Goal: Task Accomplishment & Management: Manage account settings

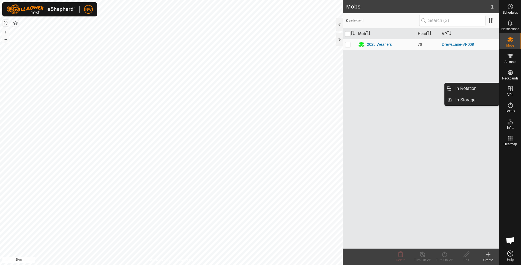
click at [508, 89] on icon at bounding box center [510, 88] width 5 height 5
click at [471, 89] on link "In Rotation" at bounding box center [475, 88] width 47 height 11
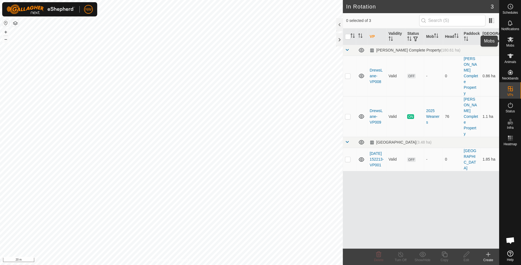
click at [512, 42] on icon at bounding box center [510, 39] width 7 height 7
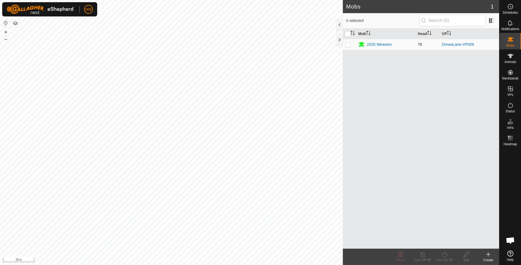
click at [347, 45] on p-checkbox at bounding box center [347, 44] width 5 height 4
checkbox input "true"
click at [511, 43] on es-mob-svg-icon at bounding box center [510, 39] width 10 height 9
click at [377, 102] on div "Mob Head VP 2025 Weaners 76 DrewsLane-VP009" at bounding box center [421, 138] width 156 height 220
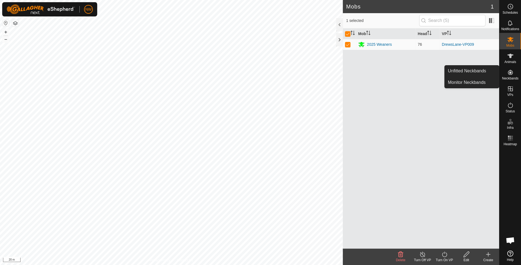
click at [511, 73] on icon at bounding box center [510, 72] width 5 height 5
drag, startPoint x: 415, startPoint y: 112, endPoint x: 464, endPoint y: 114, distance: 48.2
click at [415, 112] on div "Mob Head VP 2025 Weaners 76 DrewsLane-VP009" at bounding box center [421, 138] width 156 height 220
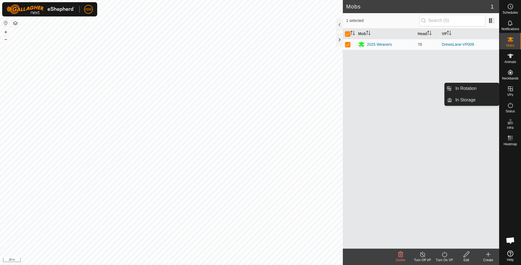
click at [509, 89] on icon at bounding box center [510, 88] width 5 height 5
click at [459, 89] on link "In Rotation" at bounding box center [475, 88] width 47 height 11
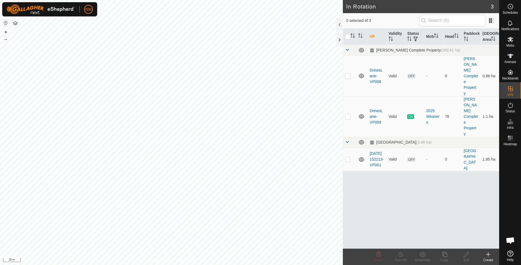
click at [489, 257] on div "Create" at bounding box center [488, 259] width 22 height 5
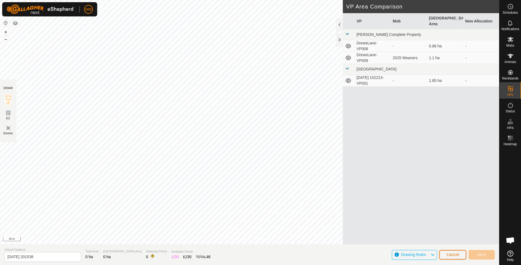
click at [457, 253] on span "Cancel" at bounding box center [452, 254] width 13 height 4
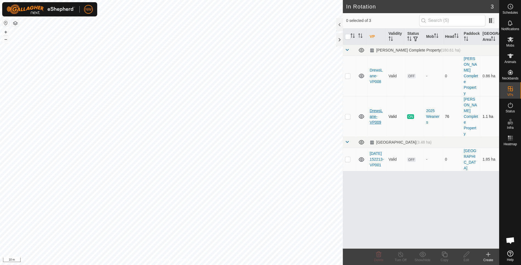
click at [370, 108] on link "DrewsLane-VP009" at bounding box center [375, 116] width 13 height 16
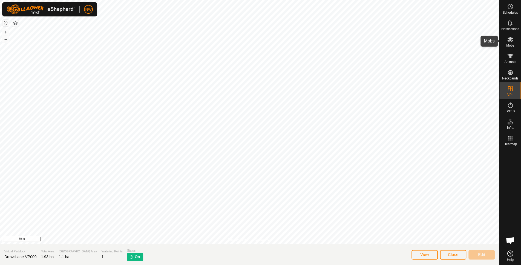
click at [510, 41] on icon at bounding box center [510, 39] width 7 height 7
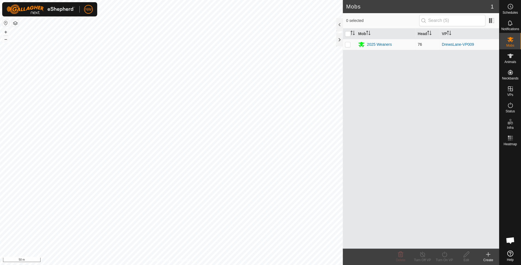
click at [346, 41] on td at bounding box center [349, 44] width 13 height 11
checkbox input "true"
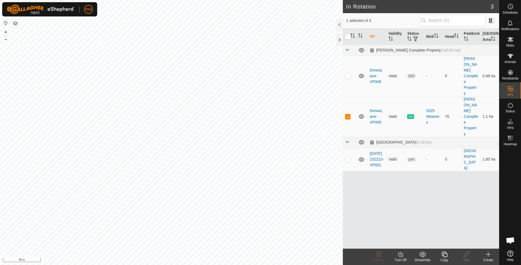
click at [446, 257] on div "Copy" at bounding box center [444, 259] width 22 height 5
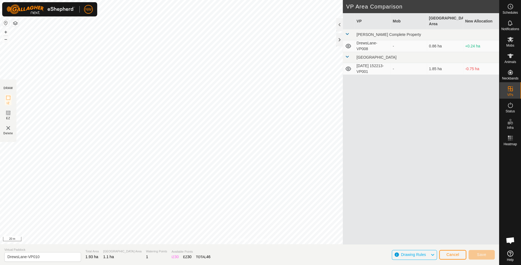
click at [347, 43] on icon at bounding box center [348, 46] width 7 height 7
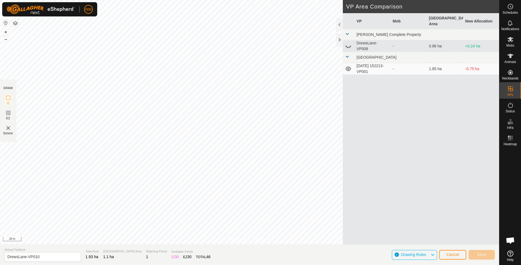
click at [347, 43] on icon at bounding box center [348, 46] width 7 height 7
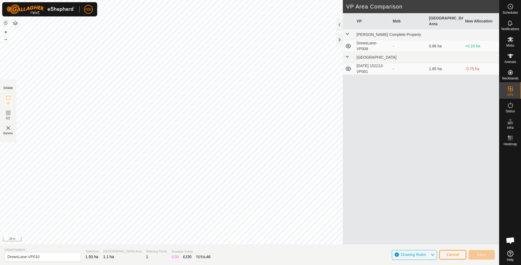
click at [348, 66] on icon at bounding box center [347, 68] width 5 height 4
click at [349, 44] on icon at bounding box center [347, 46] width 5 height 4
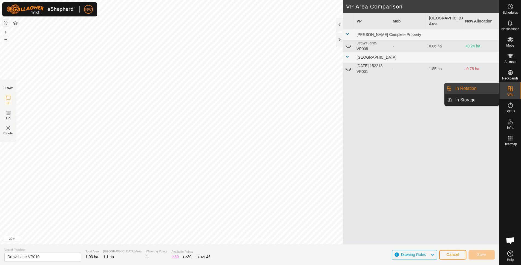
click at [510, 89] on icon at bounding box center [510, 88] width 7 height 7
click at [470, 87] on link "In Rotation" at bounding box center [475, 88] width 47 height 11
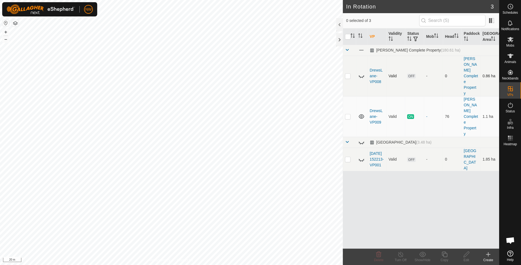
click at [347, 74] on p-checkbox at bounding box center [347, 76] width 5 height 4
checkbox input "false"
click at [349, 114] on p-checkbox at bounding box center [347, 116] width 5 height 4
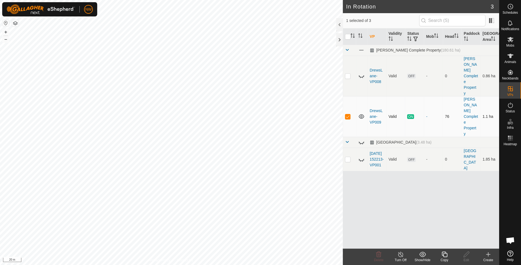
checkbox input "false"
click at [350, 157] on p-checkbox at bounding box center [347, 159] width 5 height 4
checkbox input "false"
click at [349, 114] on p-checkbox at bounding box center [347, 116] width 5 height 4
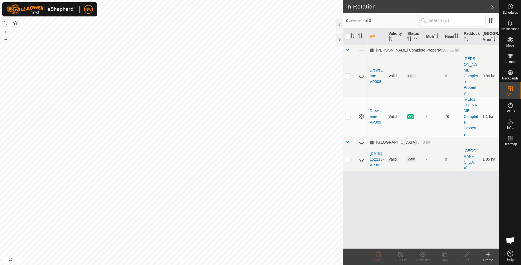
checkbox input "true"
click at [445, 255] on icon at bounding box center [444, 254] width 7 height 7
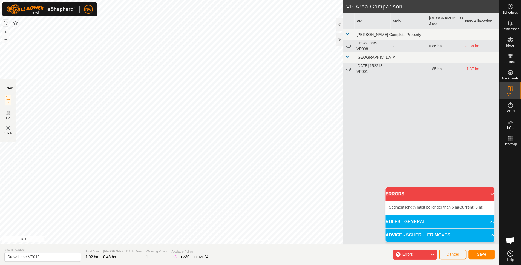
click at [218, 0] on html "NW Schedules Notifications Mobs Animals Neckbands VPs Status Infra Heatmap Help…" at bounding box center [260, 132] width 521 height 265
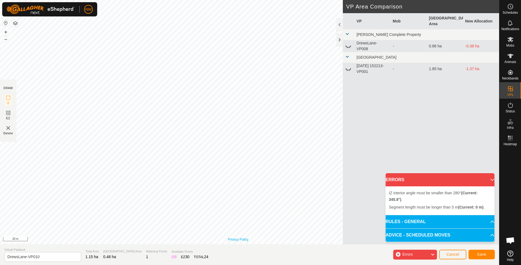
click at [233, 239] on div "Privacy Policy Contact Us Type: Inclusion Zone undefined Animal + – ⇧ i 20 m" at bounding box center [249, 122] width 499 height 244
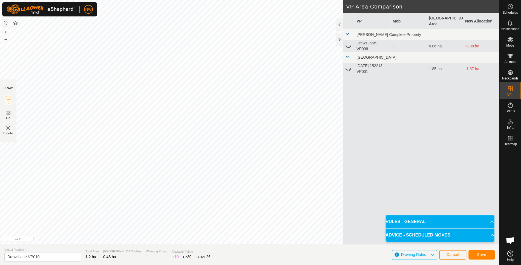
click at [6, 126] on img at bounding box center [8, 127] width 7 height 7
click at [8, 97] on icon at bounding box center [8, 97] width 7 height 7
click at [7, 99] on icon at bounding box center [8, 97] width 7 height 7
click at [452, 254] on span "Cancel" at bounding box center [452, 254] width 13 height 4
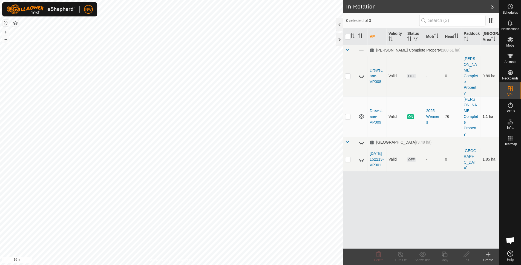
click at [349, 114] on p-checkbox at bounding box center [347, 116] width 5 height 4
checkbox input "true"
click at [444, 255] on icon at bounding box center [444, 254] width 7 height 7
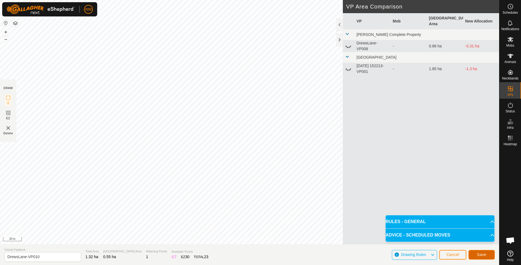
click at [481, 253] on span "Save" at bounding box center [481, 254] width 9 height 4
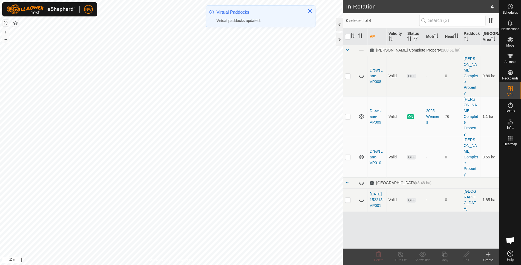
click at [339, 23] on div at bounding box center [339, 24] width 7 height 13
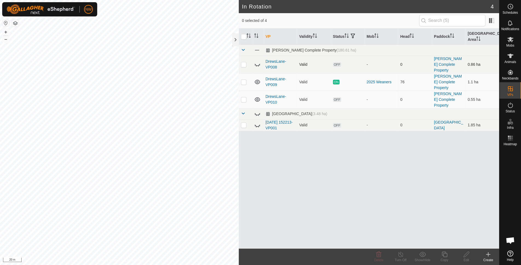
click at [244, 62] on p-checkbox at bounding box center [243, 64] width 5 height 4
click at [242, 92] on div "In Rotation 4 0 selected of 4 VP Validity Status Mob Head Paddock Grazing Area …" at bounding box center [249, 132] width 499 height 265
click at [241, 62] on p-checkbox at bounding box center [243, 64] width 5 height 4
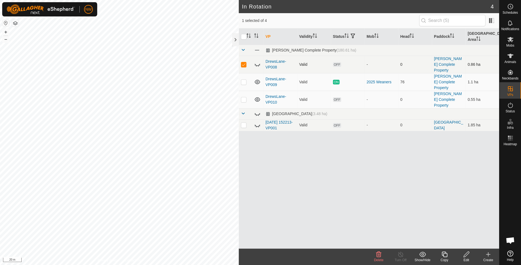
checkbox input "false"
click at [244, 97] on p-checkbox at bounding box center [243, 99] width 5 height 4
checkbox input "false"
click at [241, 62] on p-checkbox at bounding box center [243, 64] width 5 height 4
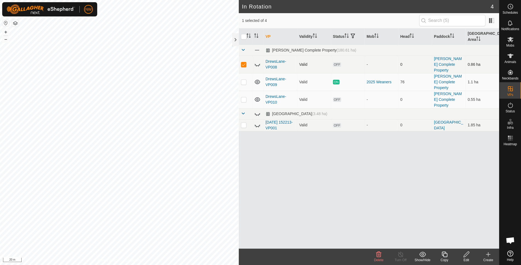
click at [241, 62] on p-checkbox at bounding box center [243, 64] width 5 height 4
checkbox input "false"
click at [242, 97] on p-checkbox at bounding box center [243, 99] width 5 height 4
checkbox input "true"
click at [443, 254] on icon at bounding box center [443, 253] width 5 height 5
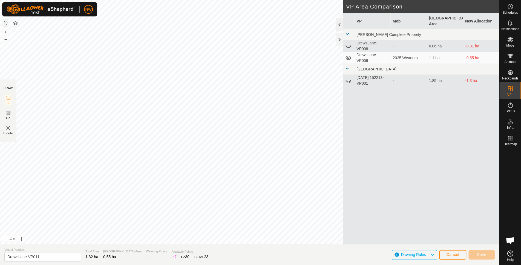
click at [340, 22] on div at bounding box center [339, 24] width 7 height 13
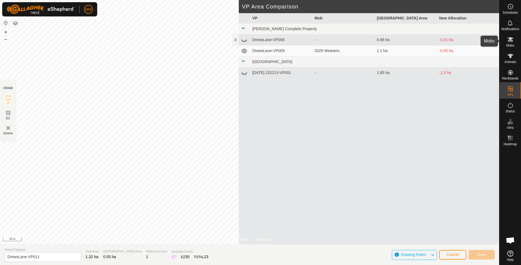
click at [514, 42] on es-mob-svg-icon at bounding box center [510, 39] width 10 height 9
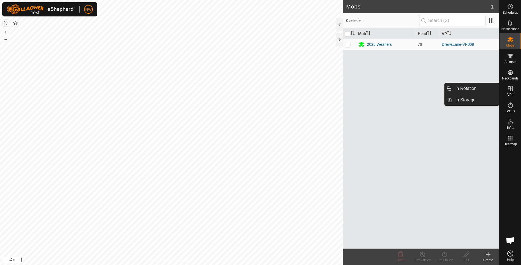
click at [509, 89] on icon at bounding box center [510, 88] width 5 height 5
click at [471, 86] on link "In Rotation" at bounding box center [475, 88] width 47 height 11
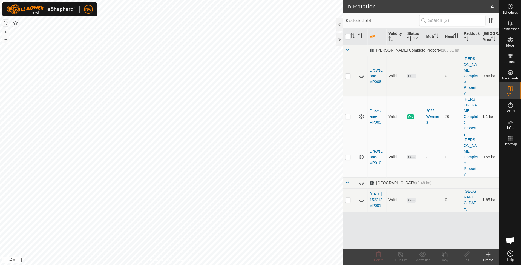
click at [349, 155] on p-checkbox at bounding box center [347, 157] width 5 height 4
checkbox input "true"
click at [443, 256] on icon at bounding box center [443, 253] width 5 height 5
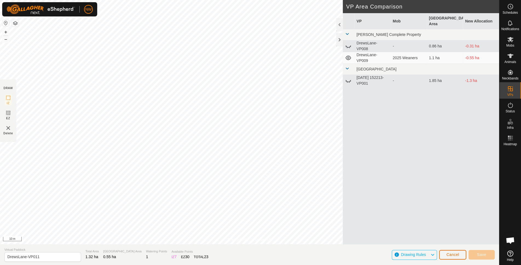
click at [452, 256] on span "Cancel" at bounding box center [452, 254] width 13 height 4
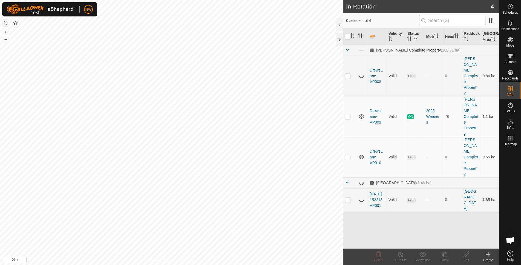
click at [488, 254] on icon at bounding box center [488, 254] width 4 height 0
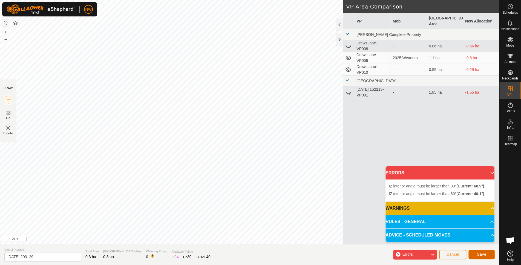
click at [483, 251] on button "Save" at bounding box center [481, 254] width 26 height 10
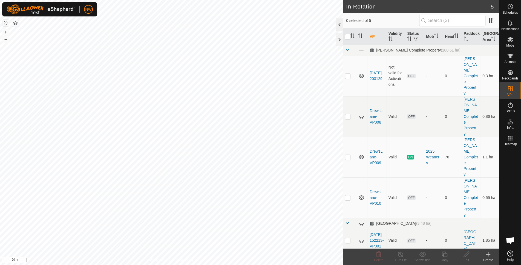
click at [339, 23] on div at bounding box center [339, 24] width 7 height 13
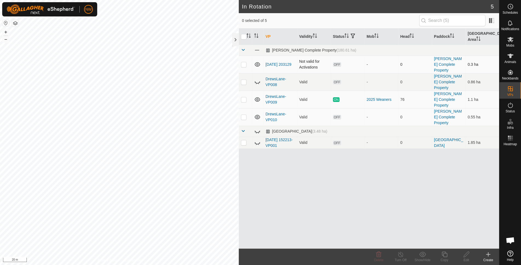
click at [243, 62] on p-checkbox at bounding box center [243, 64] width 5 height 4
click at [379, 254] on icon at bounding box center [378, 253] width 5 height 5
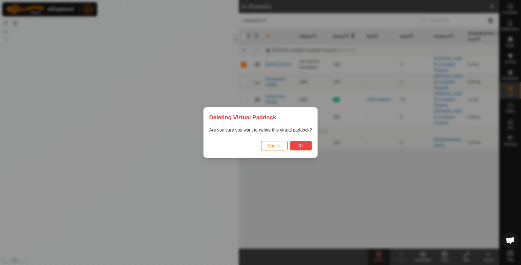
click at [300, 144] on span "Ok" at bounding box center [300, 145] width 5 height 4
checkbox input "false"
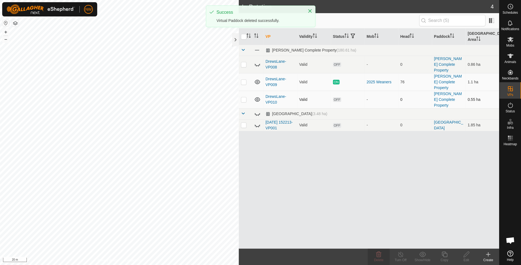
click at [243, 97] on p-checkbox at bounding box center [243, 99] width 5 height 4
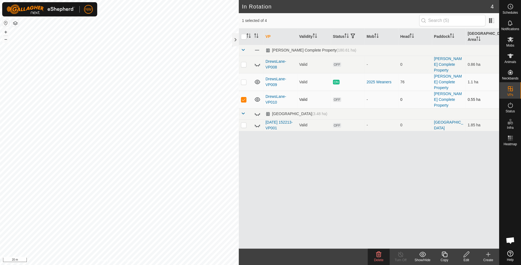
checkbox input "true"
click at [467, 255] on icon at bounding box center [466, 254] width 7 height 7
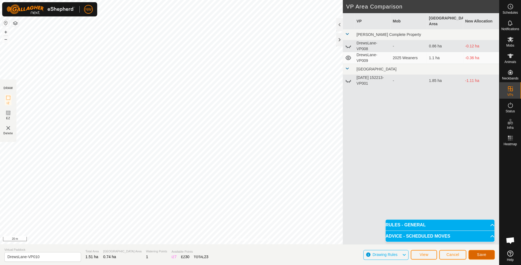
click at [484, 253] on span "Save" at bounding box center [481, 254] width 9 height 4
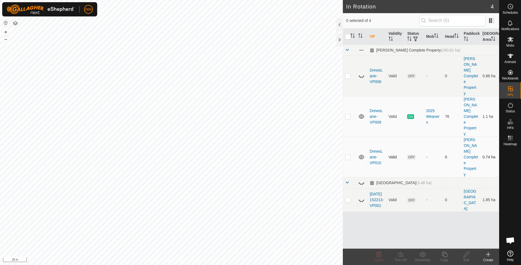
click at [347, 155] on p-checkbox at bounding box center [347, 157] width 5 height 4
checkbox input "true"
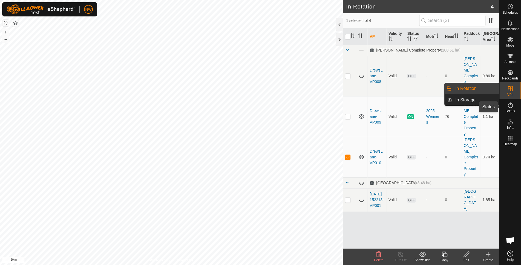
click at [509, 106] on icon at bounding box center [510, 105] width 7 height 7
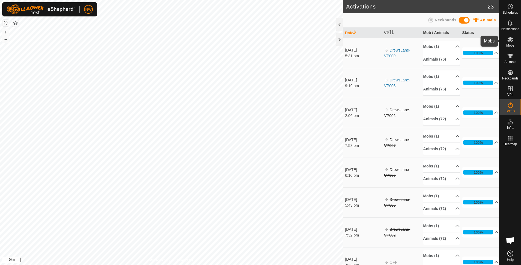
click at [510, 41] on icon at bounding box center [510, 39] width 7 height 7
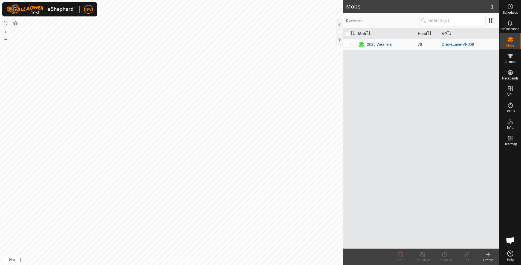
click at [347, 42] on p-checkbox at bounding box center [347, 44] width 5 height 4
checkbox input "true"
click at [443, 257] on icon at bounding box center [444, 254] width 7 height 7
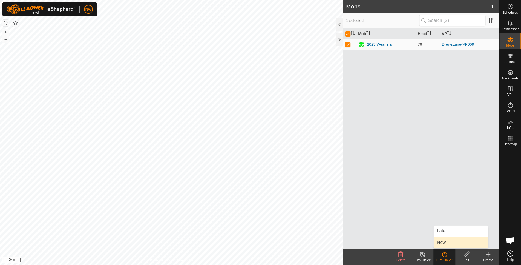
click at [441, 244] on link "Now" at bounding box center [460, 242] width 54 height 11
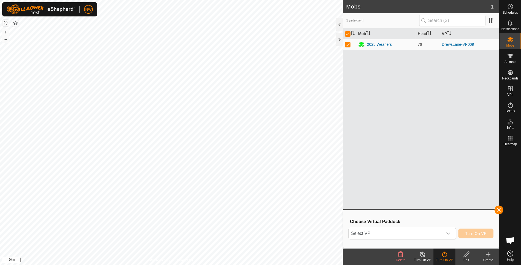
click at [450, 234] on icon "dropdown trigger" at bounding box center [448, 233] width 4 height 4
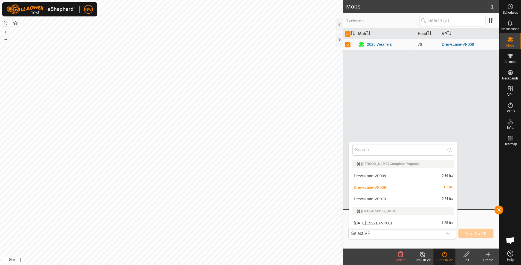
click at [380, 196] on li "DrewsLane-VP010 0.74 ha" at bounding box center [403, 198] width 108 height 11
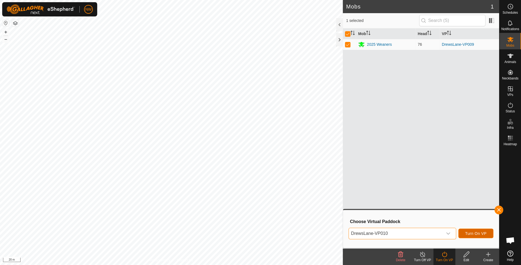
click at [483, 234] on span "Turn On VP" at bounding box center [475, 233] width 21 height 4
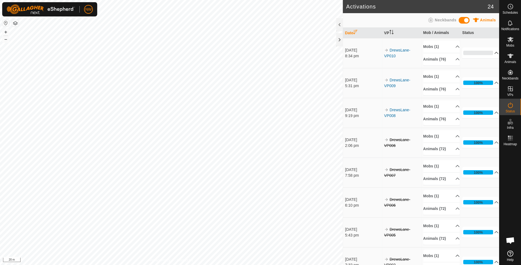
click at [486, 51] on p-accordion-header "0%" at bounding box center [480, 52] width 36 height 11
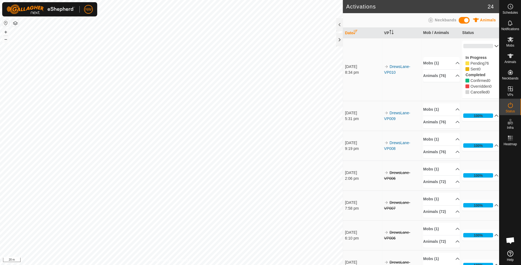
click at [489, 115] on p-accordion-header "100%" at bounding box center [480, 115] width 36 height 11
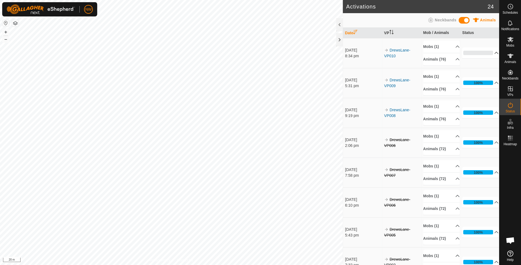
click at [477, 52] on p-accordion-header "0%" at bounding box center [480, 52] width 36 height 11
click at [513, 42] on es-mob-svg-icon at bounding box center [510, 39] width 10 height 9
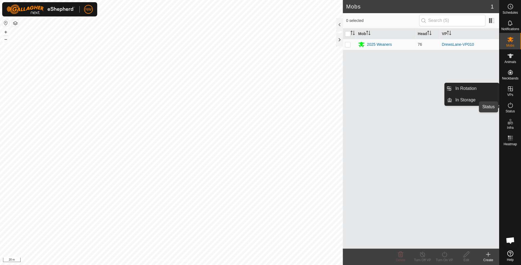
click at [509, 107] on icon at bounding box center [510, 105] width 7 height 7
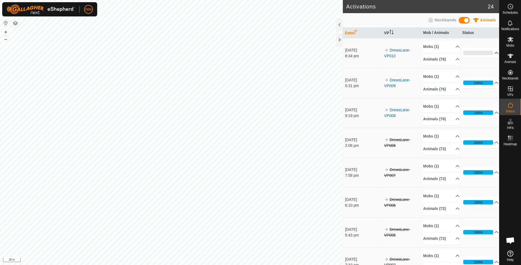
click at [477, 52] on p-accordion-header "0%" at bounding box center [480, 52] width 36 height 11
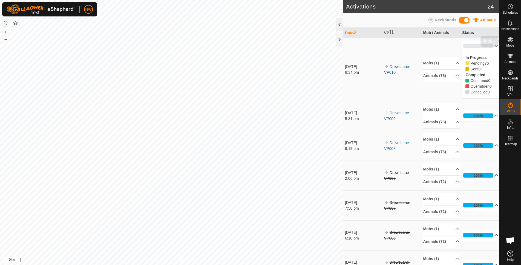
drag, startPoint x: 511, startPoint y: 42, endPoint x: 340, endPoint y: 24, distance: 172.5
click at [511, 42] on icon at bounding box center [510, 39] width 7 height 7
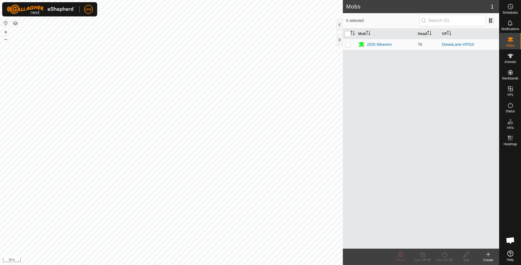
click at [338, 25] on div at bounding box center [339, 24] width 7 height 13
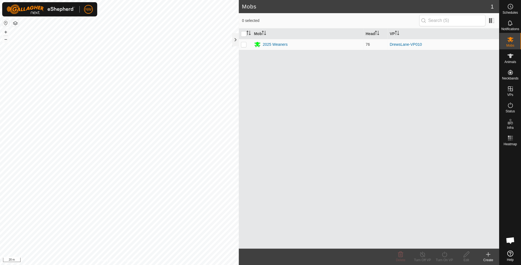
click at [340, 22] on div "Mobs 1 0 selected Mob Head VP 2025 Weaners 76 DrewsLane-VP010 Delete Turn Off V…" at bounding box center [369, 132] width 260 height 265
click at [511, 39] on icon at bounding box center [510, 39] width 7 height 7
click at [241, 43] on p-checkbox at bounding box center [243, 44] width 5 height 4
checkbox input "true"
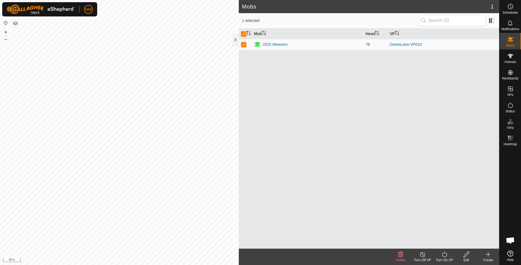
click at [444, 254] on icon at bounding box center [444, 254] width 7 height 7
click at [444, 243] on link "Now" at bounding box center [460, 242] width 54 height 11
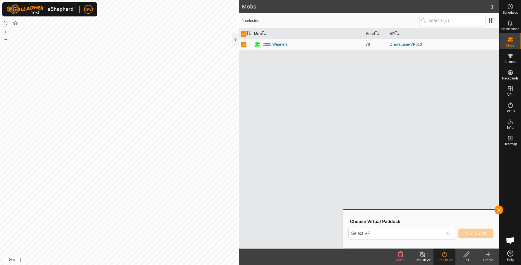
click at [451, 234] on div "dropdown trigger" at bounding box center [447, 233] width 11 height 11
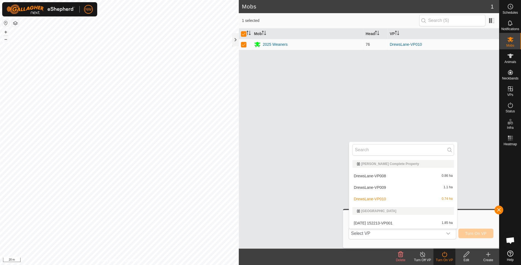
click at [365, 103] on div "Mob Head VP 2025 Weaners 76 DrewsLane-VP010" at bounding box center [369, 138] width 260 height 220
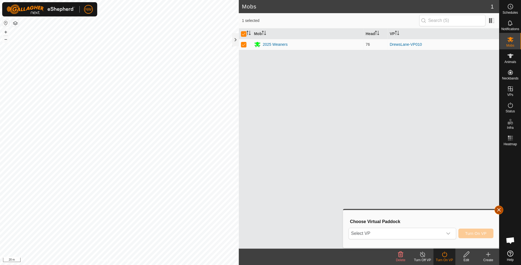
click at [495, 208] on button "button" at bounding box center [498, 209] width 9 height 9
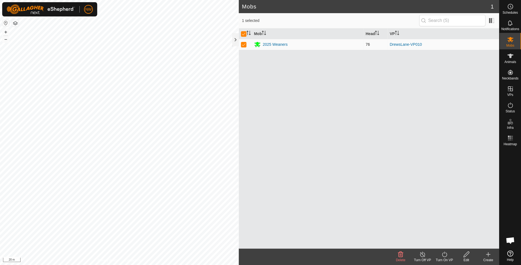
click at [242, 43] on p-checkbox at bounding box center [243, 44] width 5 height 4
checkbox input "false"
click at [242, 44] on p-checkbox at bounding box center [243, 44] width 5 height 4
checkbox input "true"
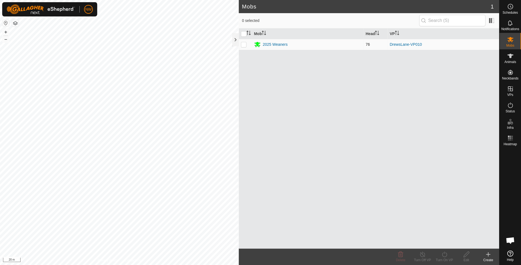
checkbox input "true"
click at [242, 44] on p-checkbox at bounding box center [243, 44] width 5 height 4
checkbox input "false"
click at [243, 44] on p-checkbox at bounding box center [243, 44] width 5 height 4
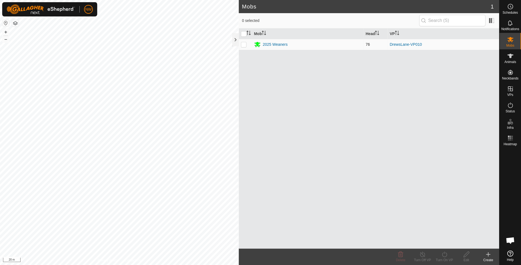
checkbox input "true"
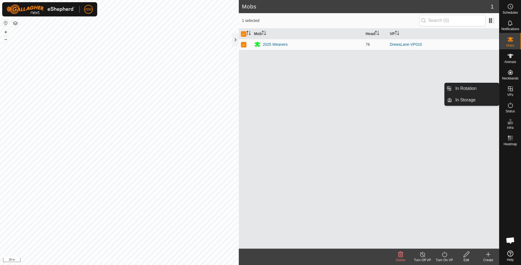
click at [511, 88] on icon at bounding box center [510, 88] width 7 height 7
drag, startPoint x: 497, startPoint y: 89, endPoint x: 474, endPoint y: 88, distance: 23.3
click at [474, 88] on link "In Rotation" at bounding box center [475, 88] width 47 height 11
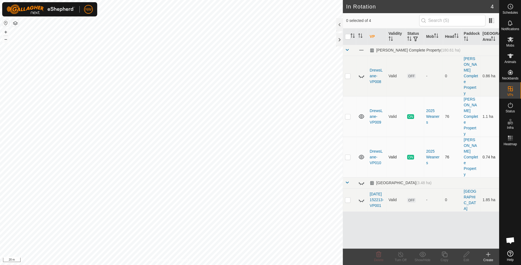
click at [347, 155] on p-checkbox at bounding box center [347, 157] width 5 height 4
checkbox input "true"
click at [397, 218] on div "VP Validity Status Mob Head Paddock Grazing Area Drews Complete Property (180.6…" at bounding box center [421, 138] width 156 height 220
click at [350, 197] on p-checkbox at bounding box center [347, 199] width 5 height 4
checkbox input "true"
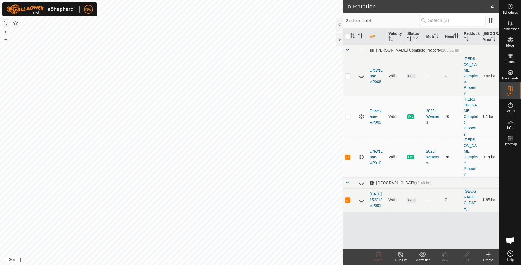
click at [348, 137] on td at bounding box center [349, 157] width 13 height 40
checkbox input "false"
click at [345, 74] on p-checkbox at bounding box center [347, 76] width 5 height 4
checkbox input "true"
click at [347, 188] on td at bounding box center [349, 199] width 13 height 23
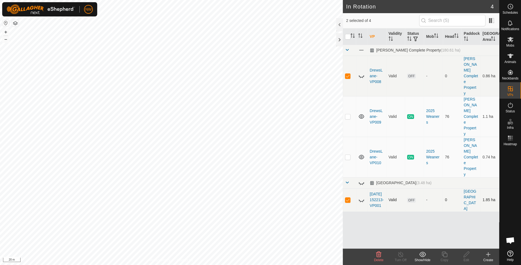
checkbox input "false"
click at [347, 74] on p-checkbox at bounding box center [347, 76] width 5 height 4
checkbox input "false"
click at [347, 114] on p-checkbox at bounding box center [347, 116] width 5 height 4
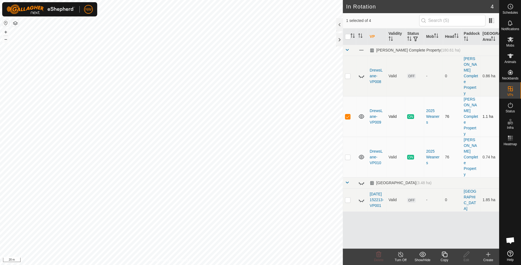
checkbox input "false"
click at [349, 155] on p-checkbox at bounding box center [347, 157] width 5 height 4
checkbox input "false"
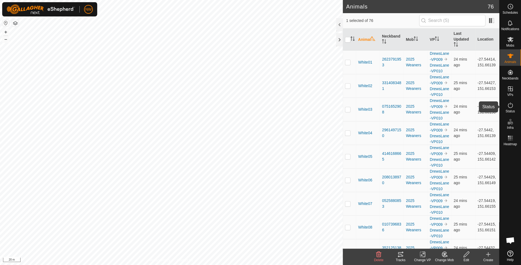
click at [508, 104] on icon at bounding box center [510, 104] width 5 height 5
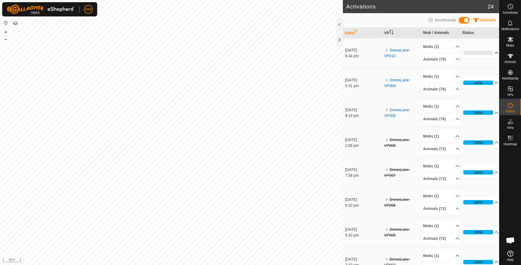
click at [482, 51] on p-accordion-header "0%" at bounding box center [480, 52] width 36 height 11
click at [486, 52] on p-accordion-header "98%" at bounding box center [480, 52] width 36 height 11
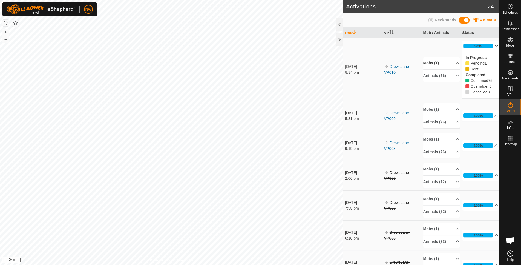
click at [427, 62] on p-accordion-header "Mobs (1)" at bounding box center [441, 63] width 36 height 12
click at [396, 89] on td "DrewsLane-VP010" at bounding box center [401, 69] width 39 height 63
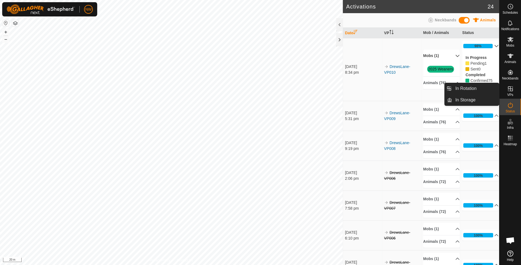
click at [508, 90] on icon at bounding box center [510, 88] width 7 height 7
drag, startPoint x: 497, startPoint y: 89, endPoint x: 484, endPoint y: 86, distance: 13.5
click at [484, 86] on link "In Rotation" at bounding box center [475, 88] width 47 height 11
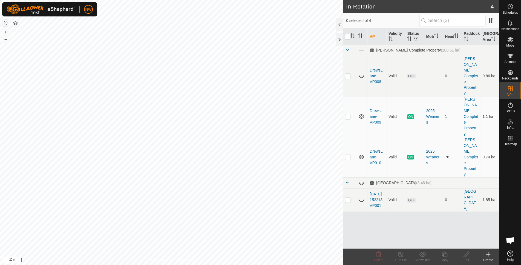
click at [486, 254] on icon at bounding box center [488, 254] width 4 height 0
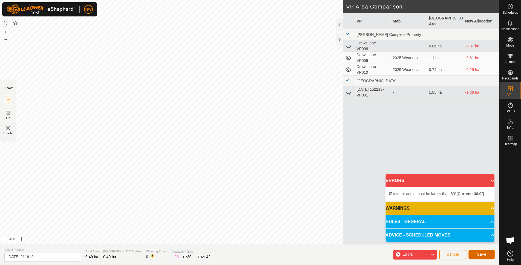
click at [486, 253] on button "Save" at bounding box center [481, 254] width 26 height 10
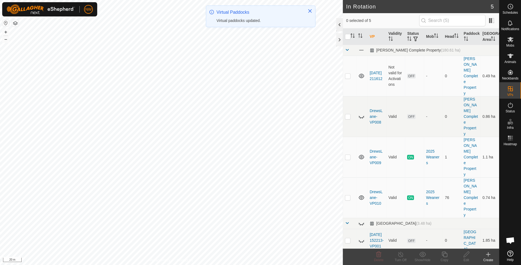
click at [338, 23] on div at bounding box center [339, 24] width 7 height 13
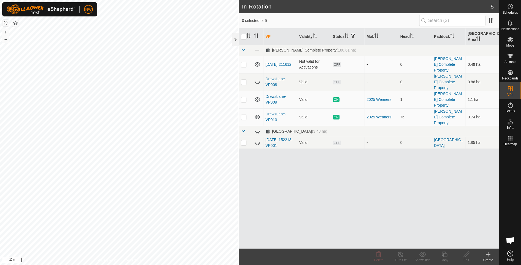
click at [243, 62] on p-checkbox at bounding box center [243, 64] width 5 height 4
click at [380, 257] on div "Delete" at bounding box center [378, 259] width 22 height 5
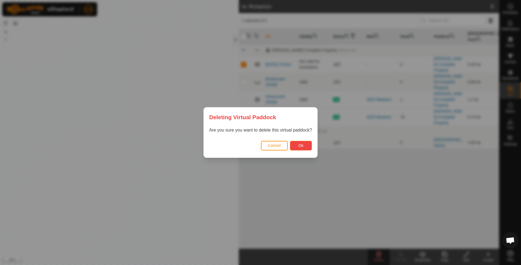
click at [296, 144] on button "Ok" at bounding box center [301, 146] width 22 height 10
checkbox input "false"
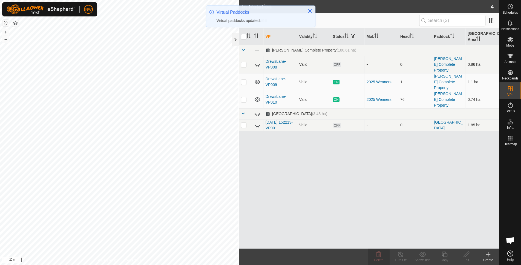
click at [242, 62] on p-checkbox at bounding box center [243, 64] width 5 height 4
checkbox input "true"
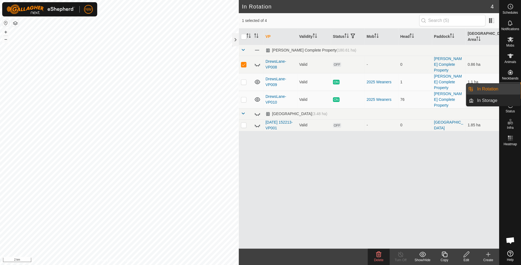
click at [509, 44] on span "Mobs" at bounding box center [510, 45] width 8 height 3
